Goal: Task Accomplishment & Management: Complete application form

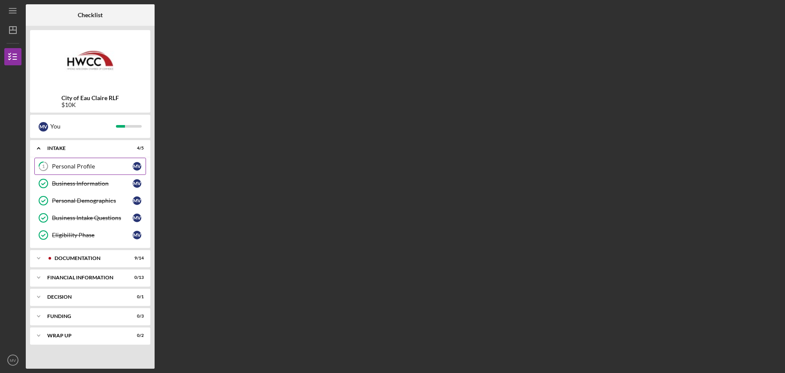
click at [69, 166] on div "Personal Profile" at bounding box center [92, 166] width 81 height 7
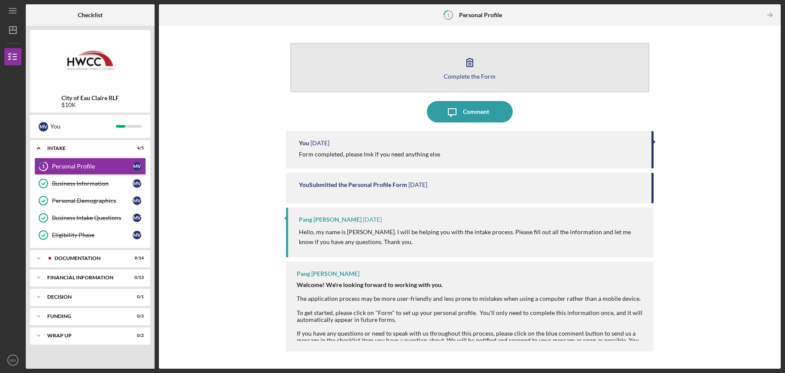
click at [474, 68] on icon "button" at bounding box center [469, 61] width 21 height 21
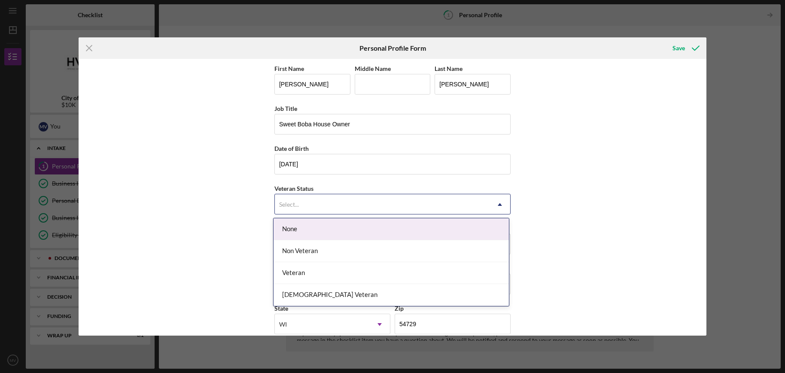
click at [428, 206] on div "Select..." at bounding box center [382, 204] width 215 height 20
click at [409, 229] on div "None" at bounding box center [390, 229] width 235 height 22
click at [435, 206] on div "Select..." at bounding box center [382, 204] width 215 height 20
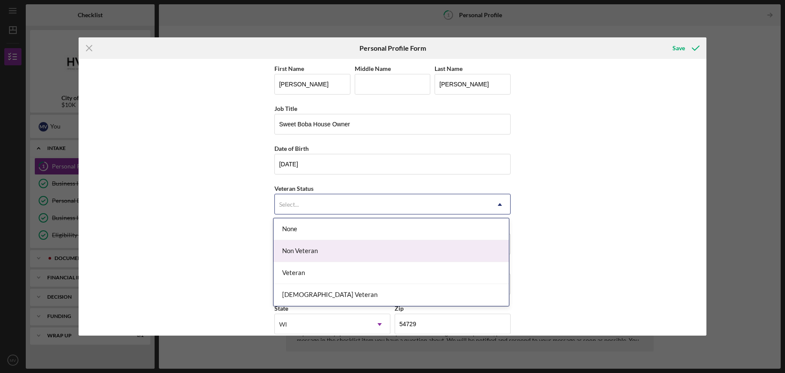
click at [401, 251] on div "Non Veteran" at bounding box center [390, 251] width 235 height 22
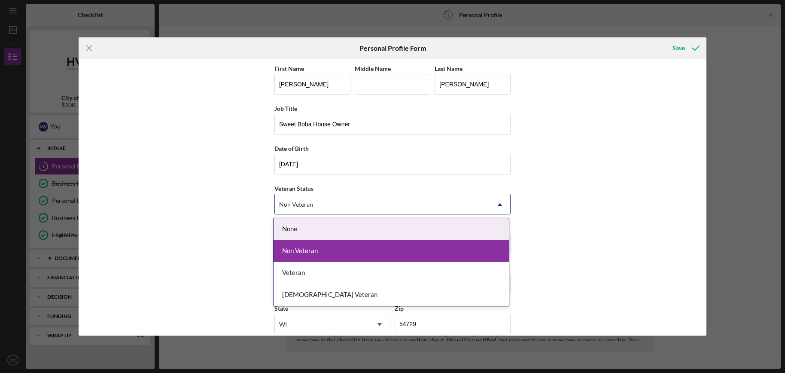
click at [428, 209] on div "Non Veteran" at bounding box center [382, 204] width 215 height 20
click at [561, 215] on div "First Name [PERSON_NAME] Middle Name Last Name [PERSON_NAME] Job Title Sweet Bo…" at bounding box center [392, 197] width 627 height 276
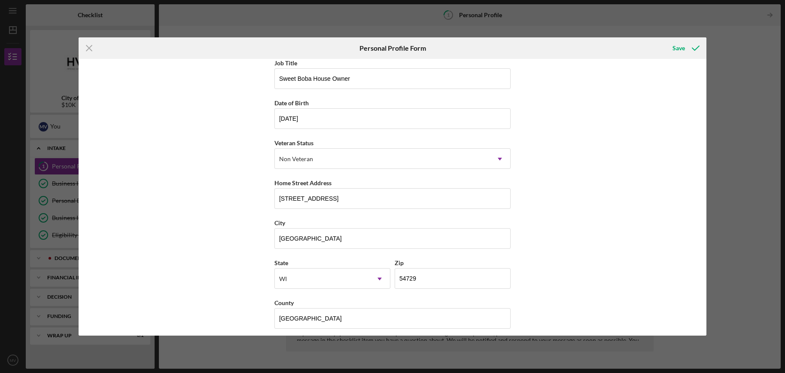
scroll to position [51, 0]
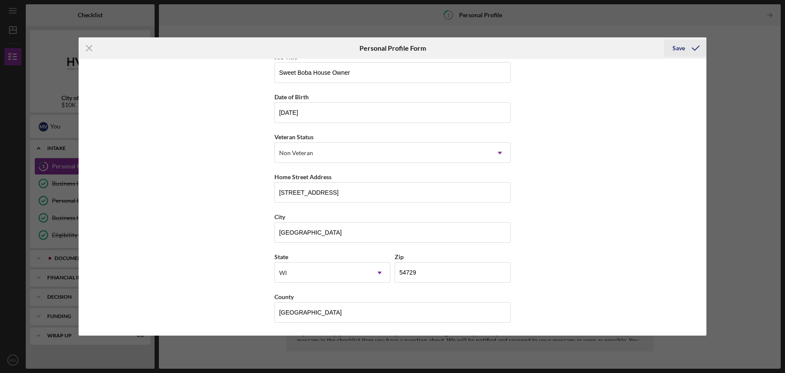
click at [685, 54] on icon "submit" at bounding box center [695, 47] width 21 height 21
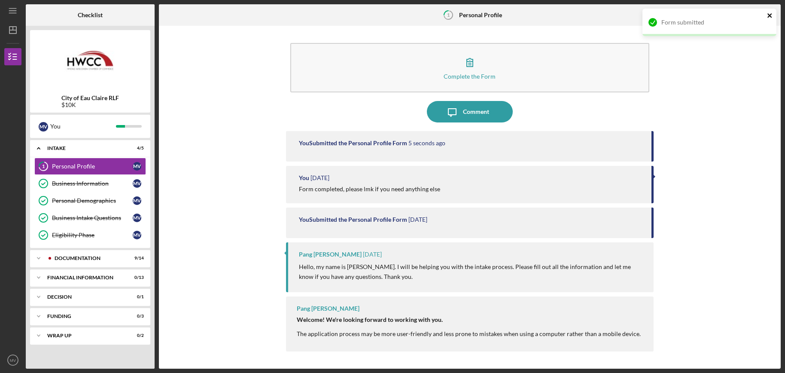
click at [768, 16] on icon "close" at bounding box center [769, 15] width 4 height 4
click at [768, 16] on icon "Icon/Table Pagination Arrow" at bounding box center [769, 15] width 19 height 19
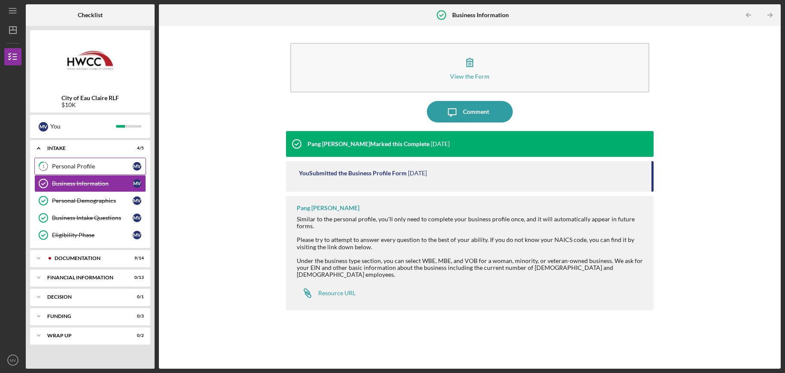
click at [95, 170] on div "Personal Profile" at bounding box center [92, 166] width 81 height 7
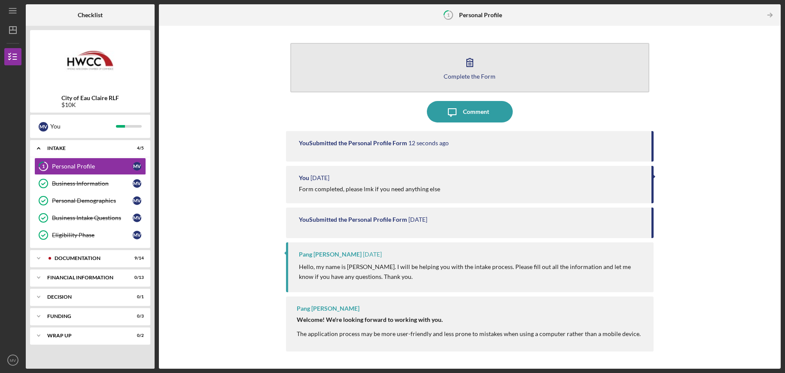
click at [470, 65] on icon "button" at bounding box center [469, 62] width 6 height 8
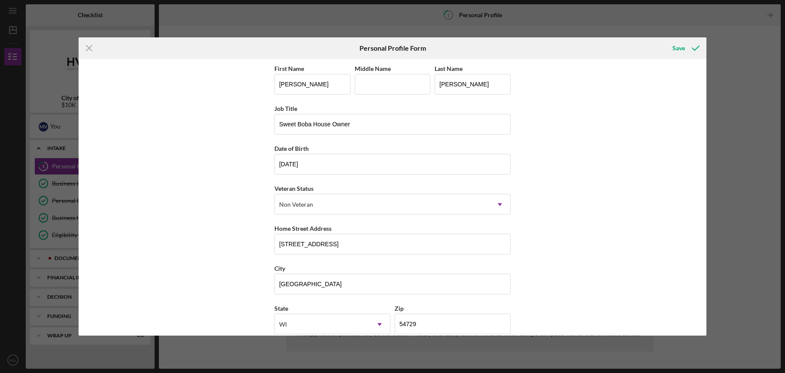
click at [574, 153] on div "First Name [PERSON_NAME] Middle Name Last Name [PERSON_NAME] Job Title Sweet Bo…" at bounding box center [392, 197] width 627 height 276
click at [686, 51] on icon "submit" at bounding box center [695, 47] width 21 height 21
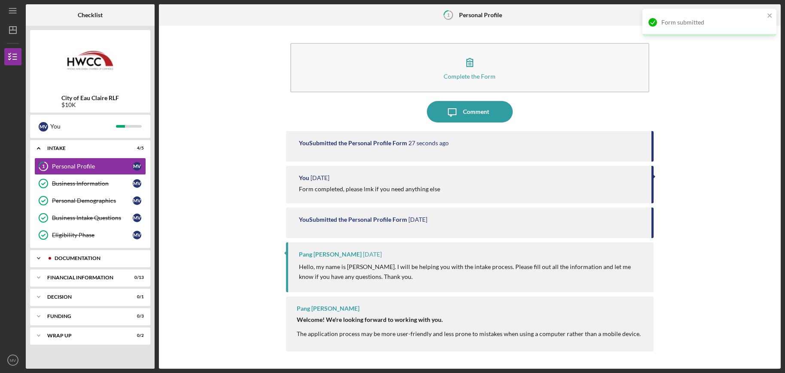
click at [107, 255] on div "Documentation" at bounding box center [97, 257] width 85 height 5
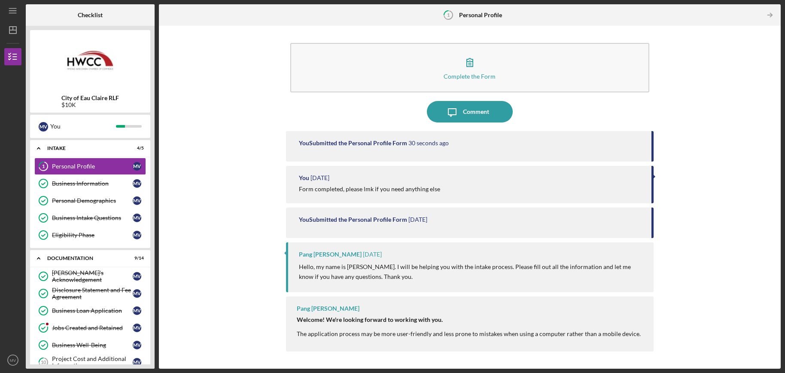
click at [255, 230] on div "Complete the Form Form Icon/Message Comment You Submitted the Personal Profile …" at bounding box center [469, 197] width 613 height 334
drag, startPoint x: 782, startPoint y: 152, endPoint x: 781, endPoint y: 190, distance: 37.3
click at [781, 190] on div "Icon/Menu 1 Personal Profile Checklist City of Eau Claire RLF $10K M V You Icon…" at bounding box center [392, 186] width 785 height 373
click at [151, 306] on div "City of Eau Claire RLF $10K M V You Icon/Expander Intake 4 / 5 1 Personal Profi…" at bounding box center [90, 197] width 129 height 342
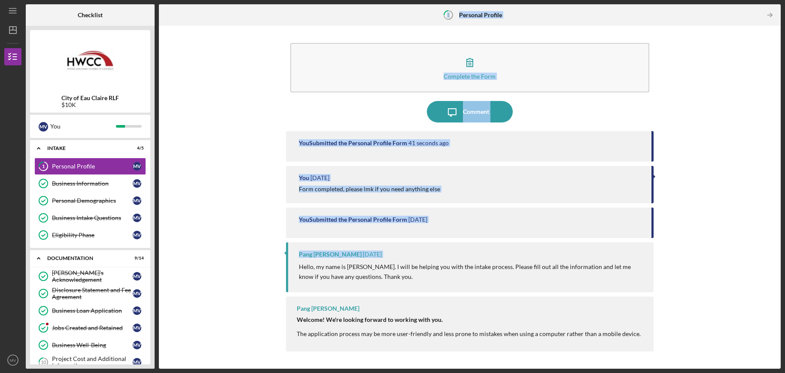
drag, startPoint x: 156, startPoint y: 214, endPoint x: 158, endPoint y: 262, distance: 48.1
click at [158, 262] on div "Checklist City of Eau Claire RLF $10K M V You Icon/Expander Intake 4 / 5 1 Pers…" at bounding box center [403, 186] width 754 height 364
click at [251, 256] on div "Complete the Form Form Icon/Message Comment You Submitted the Personal Profile …" at bounding box center [469, 197] width 613 height 334
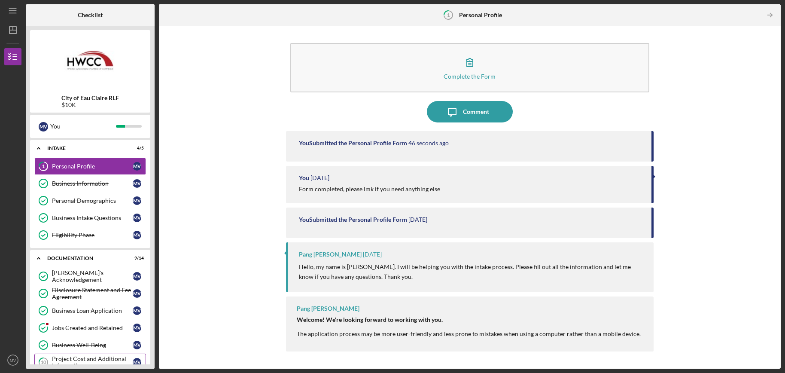
click at [81, 358] on div "Project Cost and Additional Information" at bounding box center [92, 362] width 81 height 14
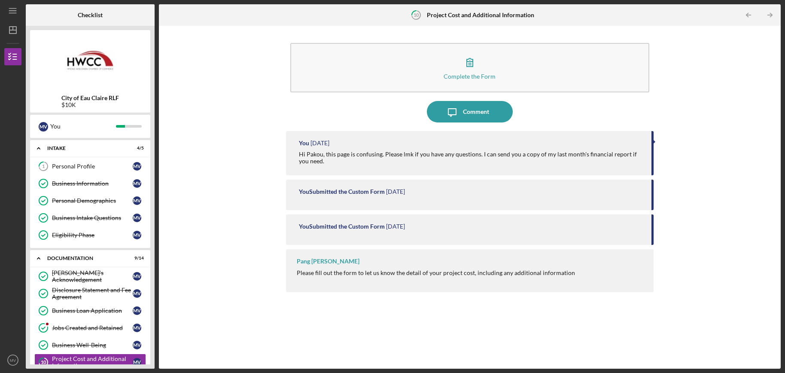
click at [266, 301] on div "Complete the Form Form Icon/Message Comment You [DATE] Hi Pakou, this page is c…" at bounding box center [469, 197] width 613 height 334
click at [320, 262] on div "Pang [PERSON_NAME]" at bounding box center [328, 260] width 63 height 7
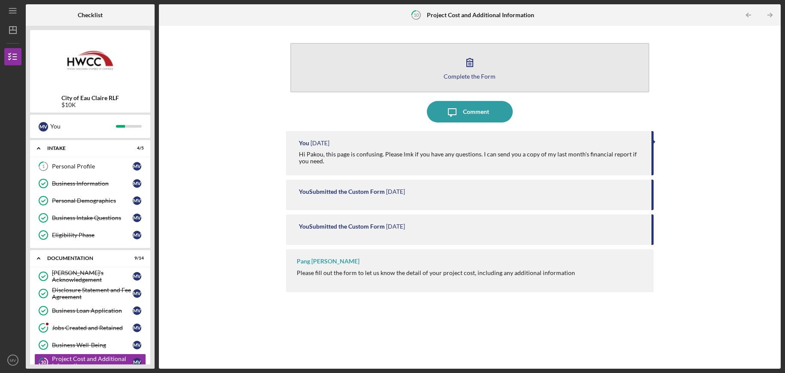
click at [477, 69] on icon "button" at bounding box center [469, 61] width 21 height 21
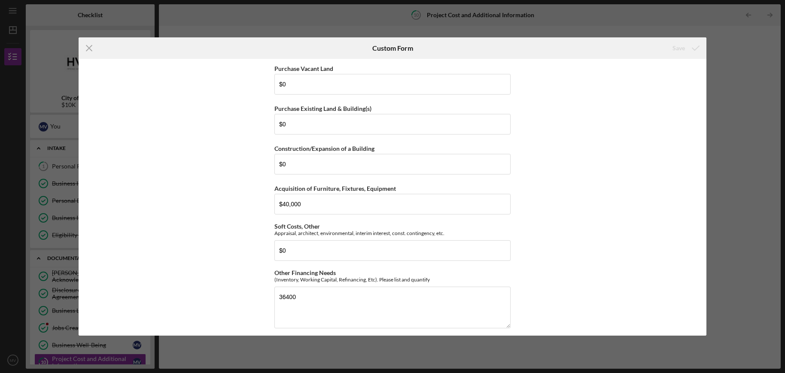
click at [563, 195] on div "Purchase Vacant Land $0 Purchase Existing Land & Building(s) $0 Construction/Ex…" at bounding box center [392, 197] width 627 height 276
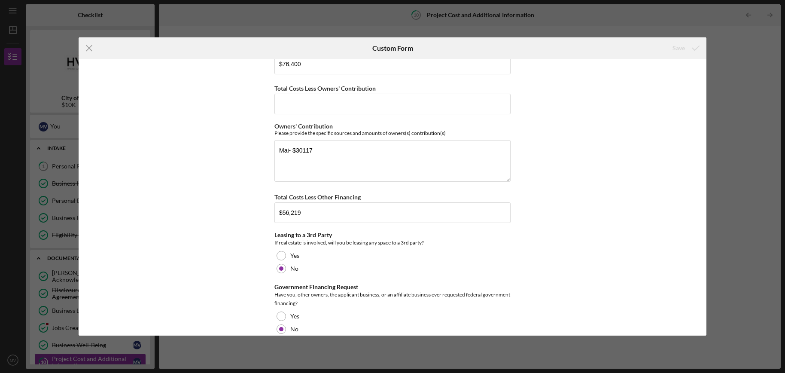
scroll to position [314, 0]
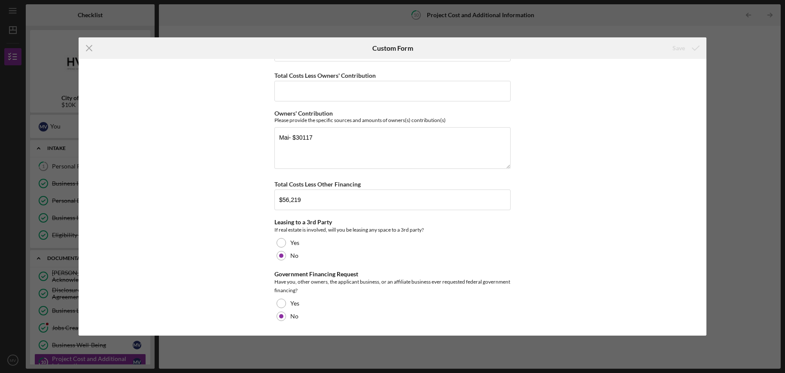
click at [744, 140] on div "Icon/Menu Close Custom Form Save Purchase Vacant Land $0 Purchase Existing Land…" at bounding box center [392, 186] width 785 height 373
click at [90, 48] on icon "Icon/Menu Close" at bounding box center [89, 47] width 21 height 21
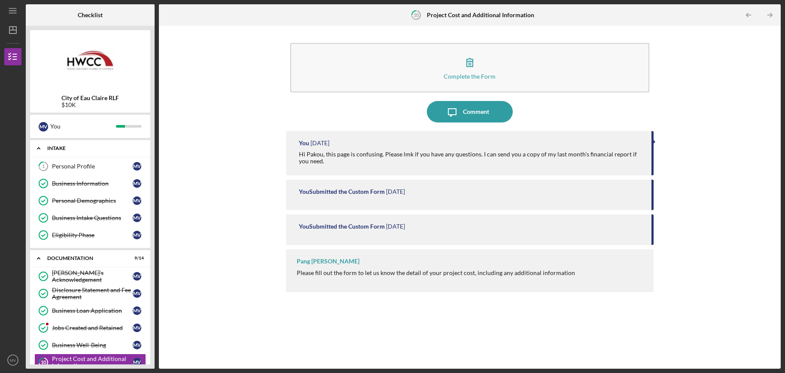
click at [69, 149] on div "Intake" at bounding box center [93, 147] width 92 height 5
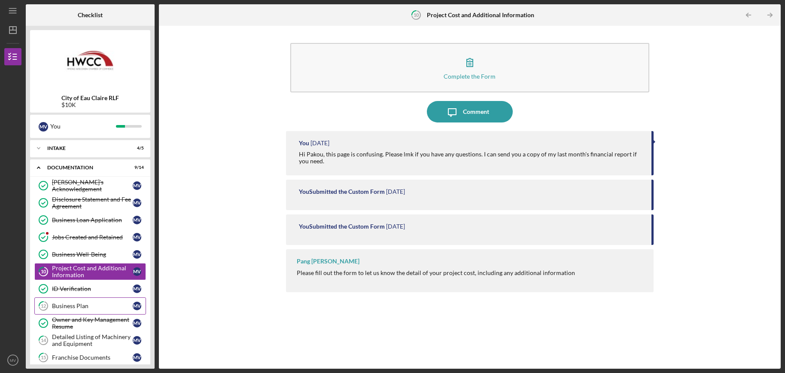
click at [71, 309] on div "Business Plan" at bounding box center [92, 305] width 81 height 7
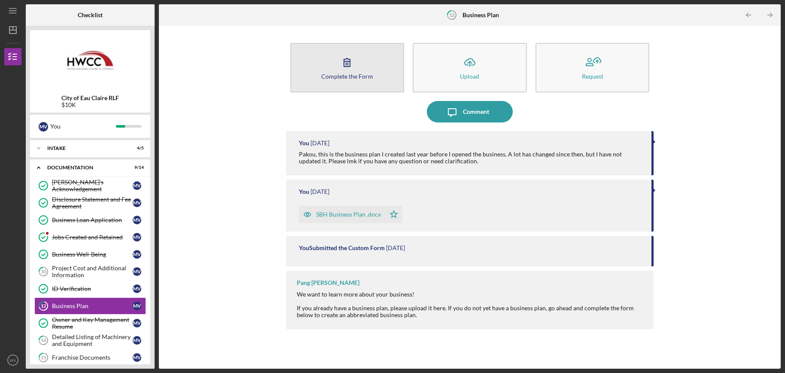
click at [348, 64] on icon "button" at bounding box center [346, 61] width 21 height 21
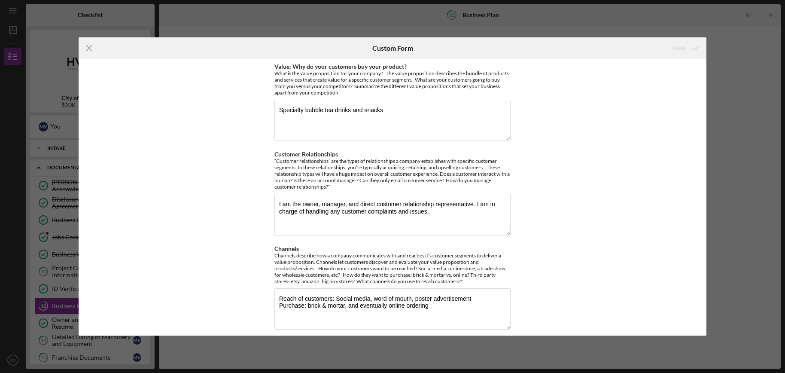
click at [551, 157] on div "Value: Why do your customers buy your product? What is the value proposition fo…" at bounding box center [392, 197] width 627 height 276
click at [88, 50] on icon "Icon/Menu Close" at bounding box center [89, 47] width 21 height 21
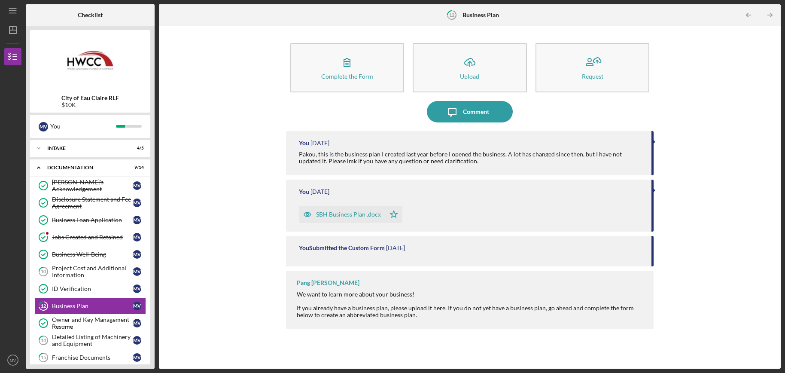
click at [224, 185] on div "Complete the Form Form Icon/Upload Upload Request Icon/Message Comment You [DAT…" at bounding box center [469, 197] width 613 height 334
click at [84, 358] on div "Franchise Documents" at bounding box center [92, 357] width 81 height 7
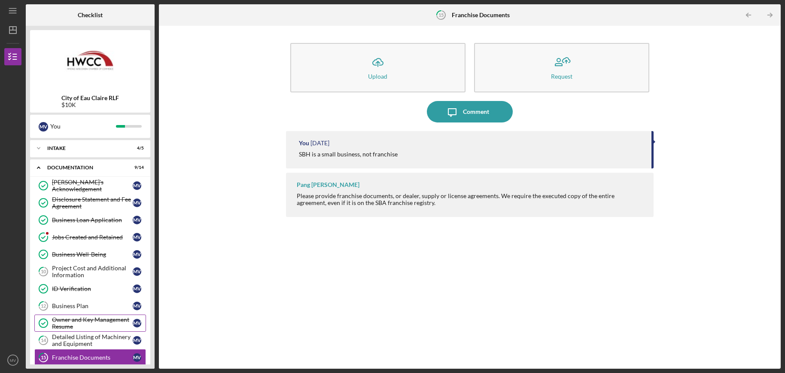
click at [90, 330] on link "Owner and Key Management Resume Owner and Key Management Resume M V" at bounding box center [90, 322] width 112 height 17
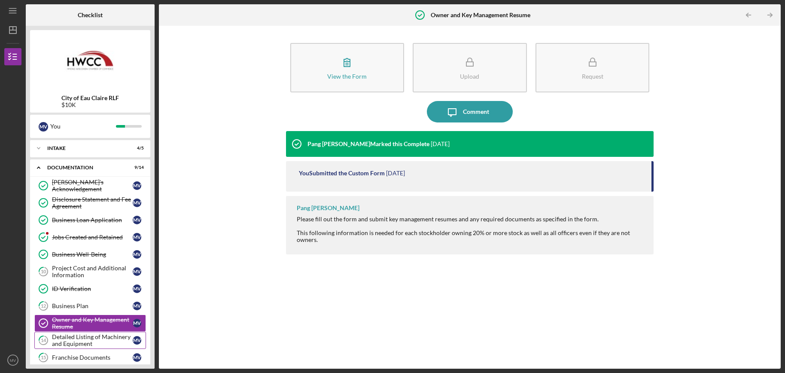
click at [94, 339] on div "Detailed Listing of Machinery and Equipment" at bounding box center [92, 340] width 81 height 14
